Goal: Task Accomplishment & Management: Manage account settings

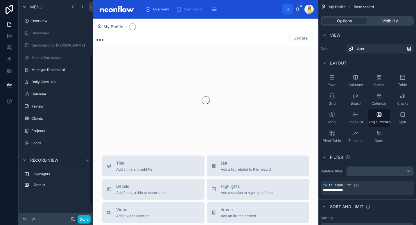
scroll to position [78, 0]
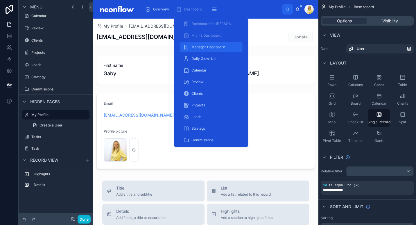
drag, startPoint x: 217, startPoint y: 43, endPoint x: 213, endPoint y: 52, distance: 10.4
click at [217, 43] on div "Manager Dashboard" at bounding box center [211, 46] width 56 height 9
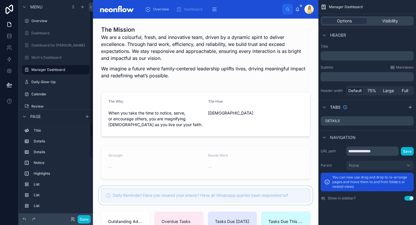
click at [84, 214] on div "Done" at bounding box center [56, 219] width 74 height 12
click at [85, 219] on button "Done" at bounding box center [83, 219] width 13 height 8
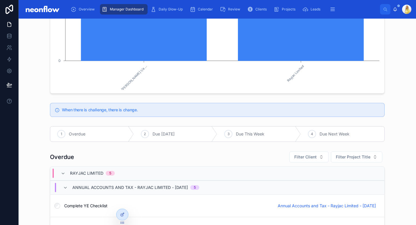
scroll to position [880, 0]
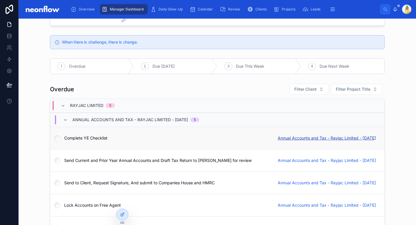
click at [331, 139] on span "Annual Accounts and Tax - Rayjac Limited - 31/05/2025" at bounding box center [326, 138] width 98 height 6
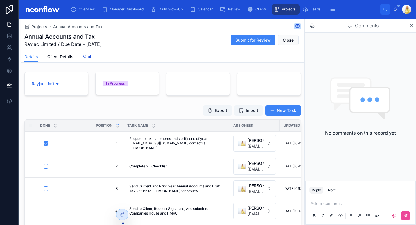
click at [89, 58] on span "Vault" at bounding box center [88, 57] width 10 height 6
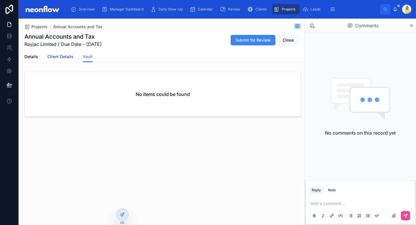
click at [57, 59] on span "Client Details" at bounding box center [60, 57] width 26 height 6
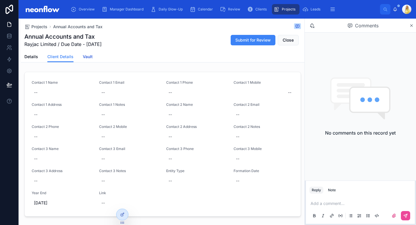
click at [91, 60] on link "Vault" at bounding box center [88, 57] width 10 height 12
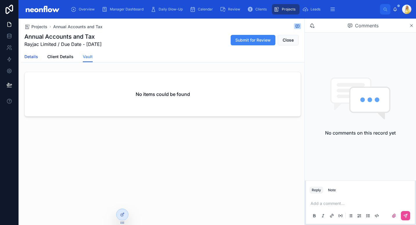
click at [34, 58] on span "Details" at bounding box center [31, 57] width 14 height 6
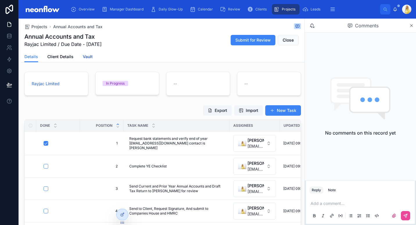
click at [84, 57] on span "Vault" at bounding box center [88, 57] width 10 height 6
